Goal: Book appointment/travel/reservation

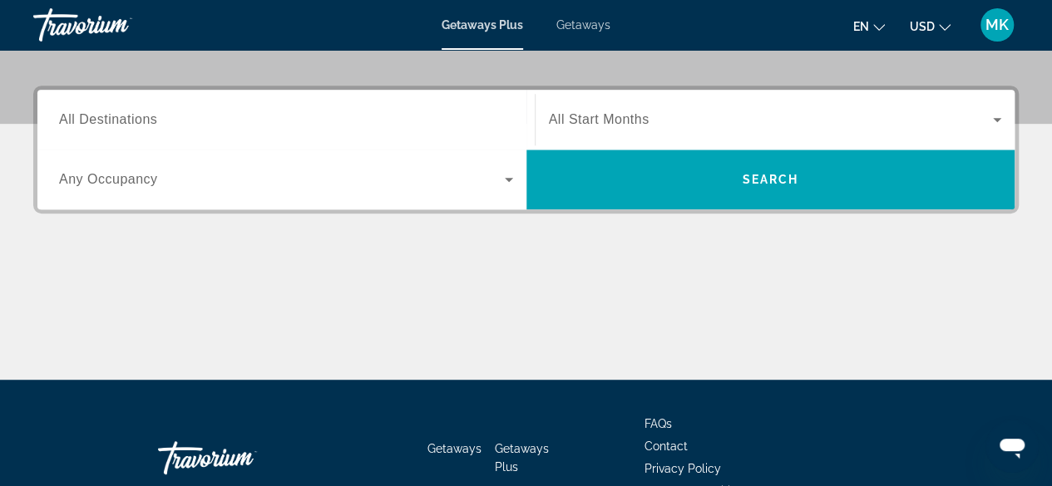
scroll to position [376, 0]
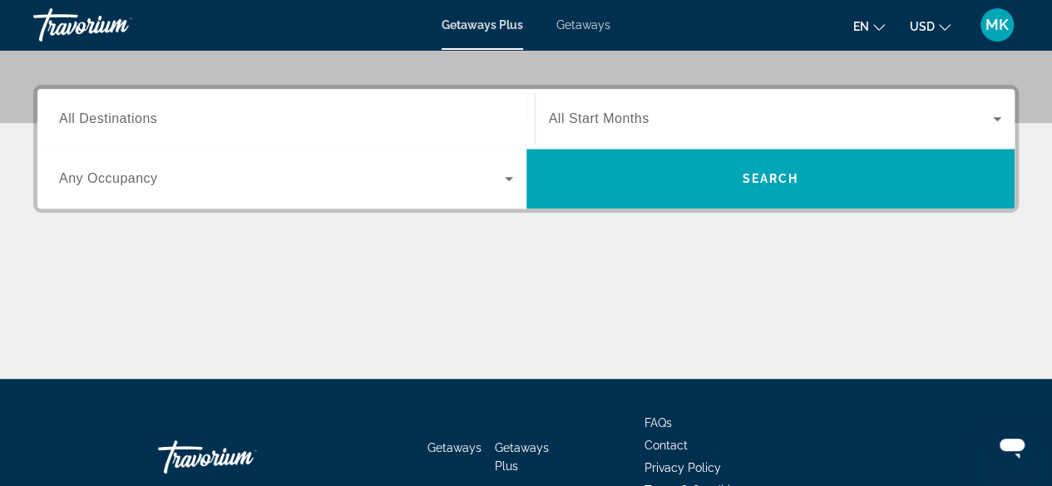
click at [620, 116] on span "All Start Months" at bounding box center [599, 118] width 101 height 14
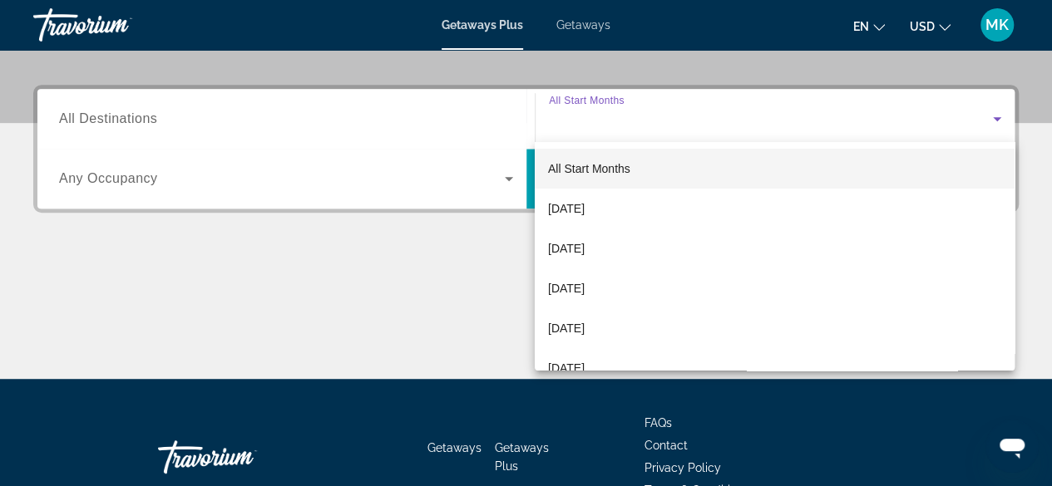
scroll to position [406, 0]
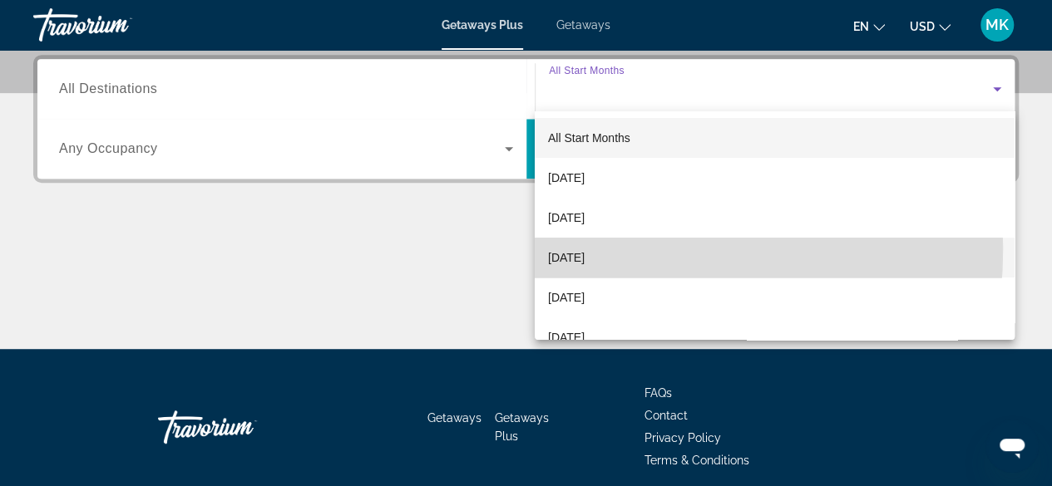
click at [576, 249] on span "[DATE]" at bounding box center [566, 258] width 37 height 20
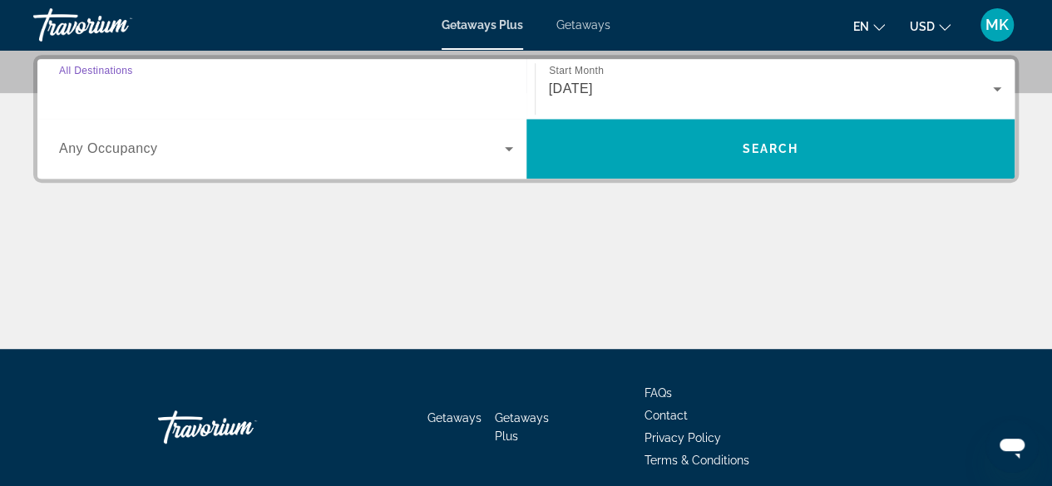
click at [409, 80] on input "Destination All Destinations" at bounding box center [286, 90] width 454 height 20
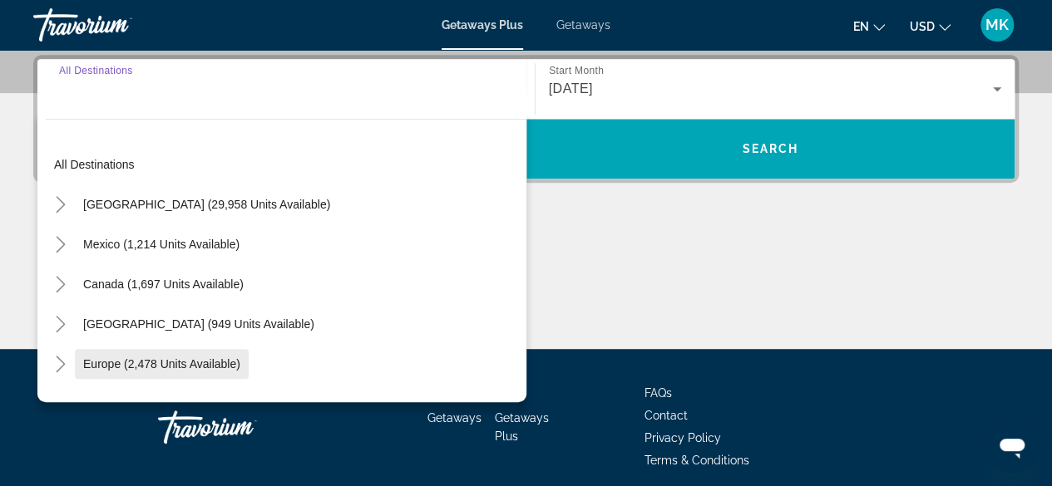
click at [88, 353] on span "Search widget" at bounding box center [162, 364] width 174 height 40
type input "**********"
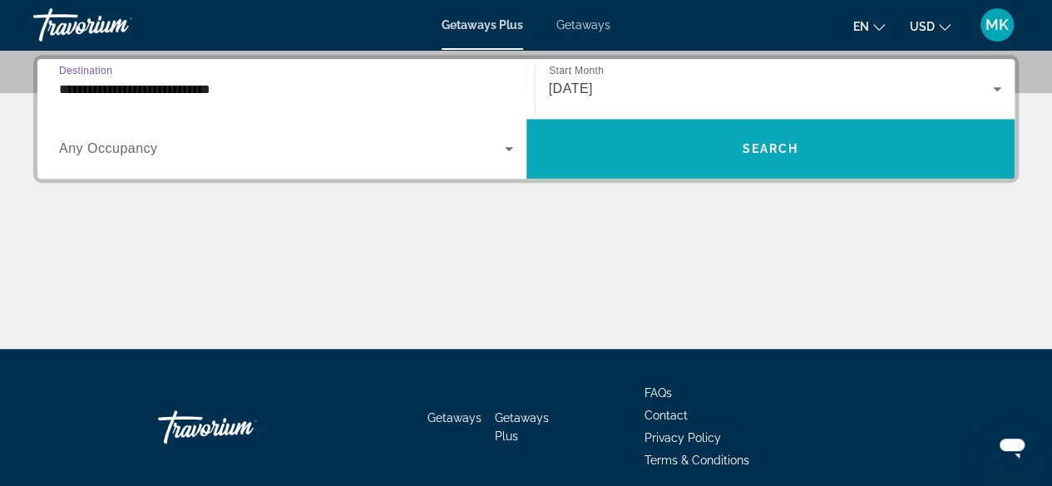
click at [629, 141] on span "Search widget" at bounding box center [770, 149] width 489 height 40
